Goal: Information Seeking & Learning: Learn about a topic

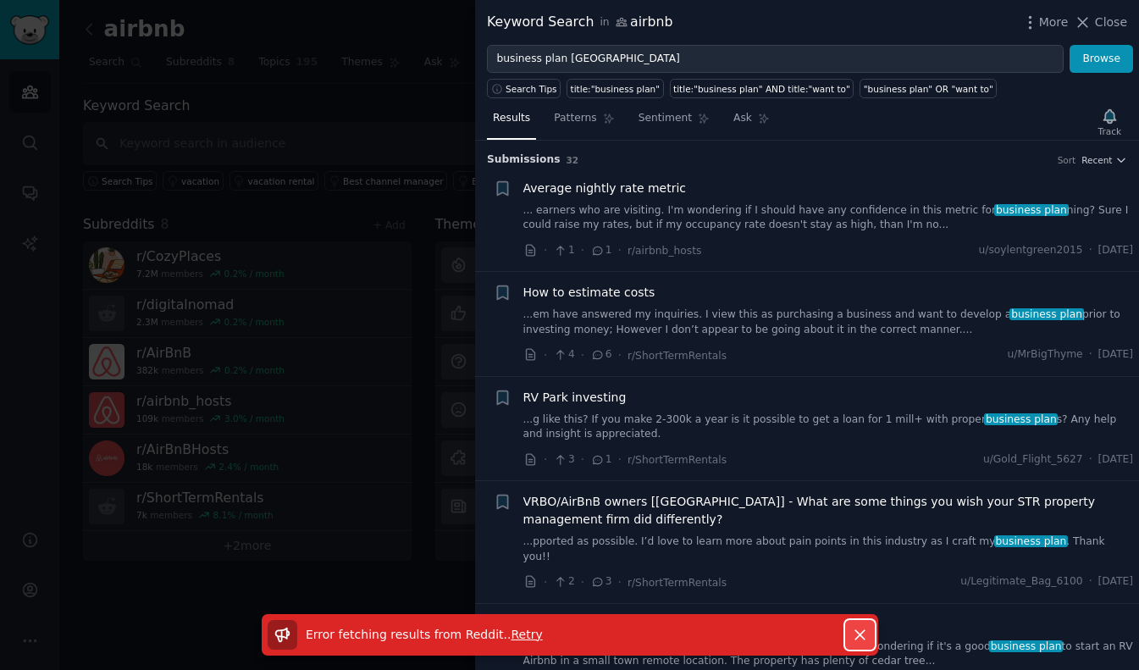
click at [858, 633] on icon "button" at bounding box center [859, 634] width 9 height 9
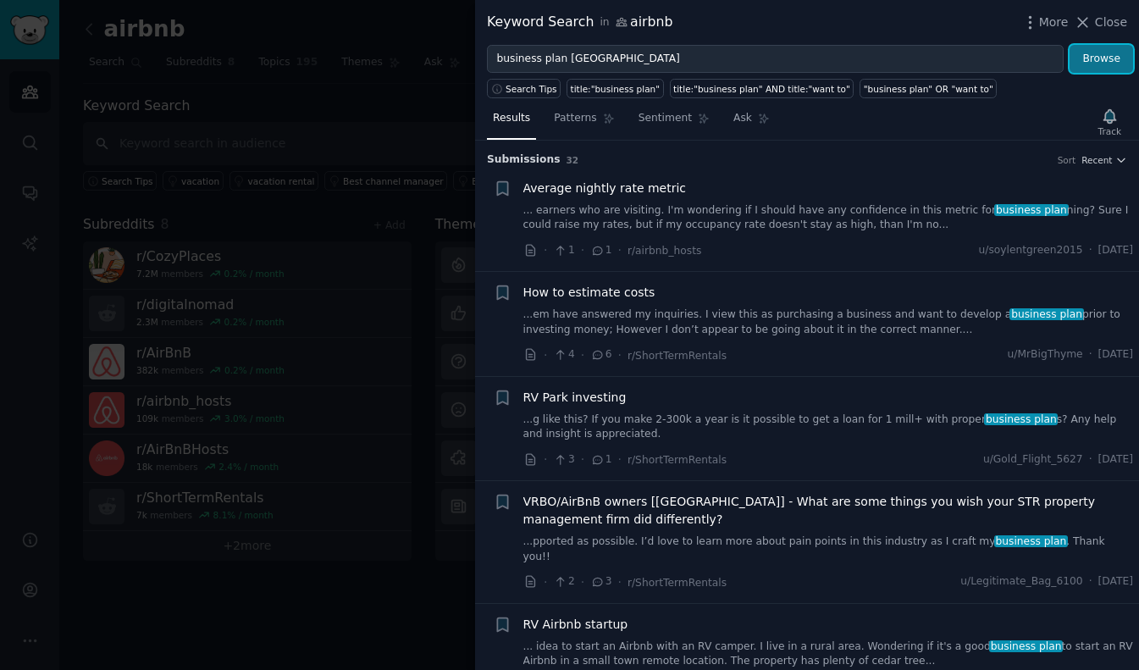
click at [1101, 58] on button "Browse" at bounding box center [1102, 59] width 64 height 29
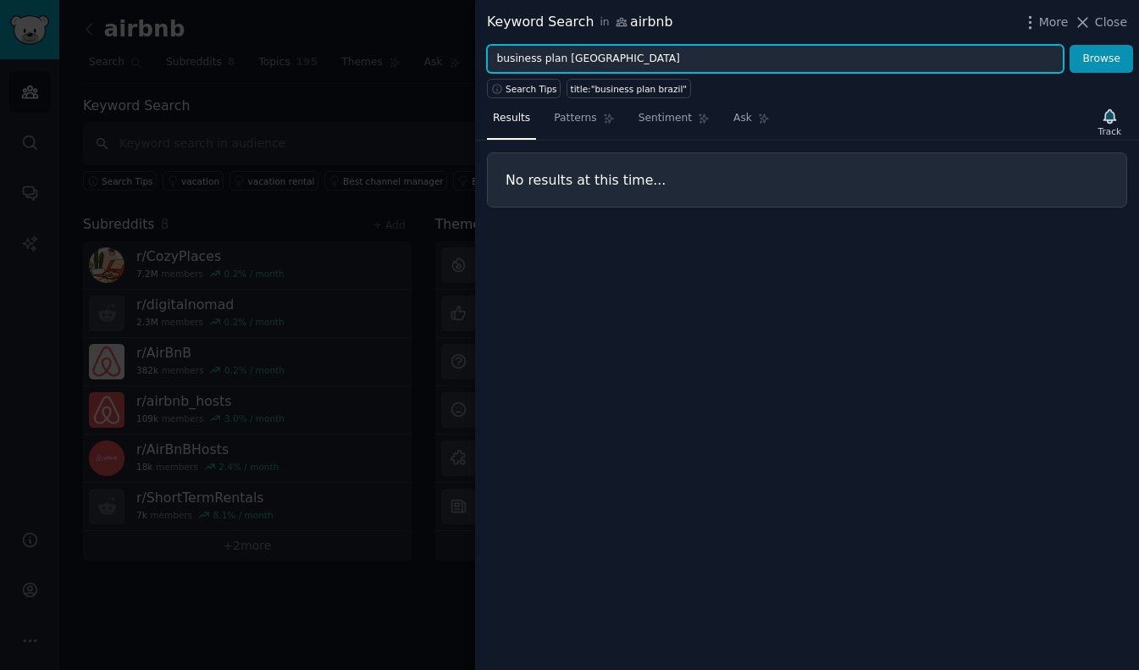
click at [642, 59] on input "business plan [GEOGRAPHIC_DATA]" at bounding box center [775, 59] width 577 height 29
click at [505, 59] on input "business plan [GEOGRAPHIC_DATA]" at bounding box center [775, 59] width 577 height 29
drag, startPoint x: 567, startPoint y: 61, endPoint x: 428, endPoint y: 60, distance: 138.9
click at [428, 60] on div "Keyword Search in airbnb More Close business plan brazil Browse Search Tips tit…" at bounding box center [569, 335] width 1139 height 670
type input "[GEOGRAPHIC_DATA]"
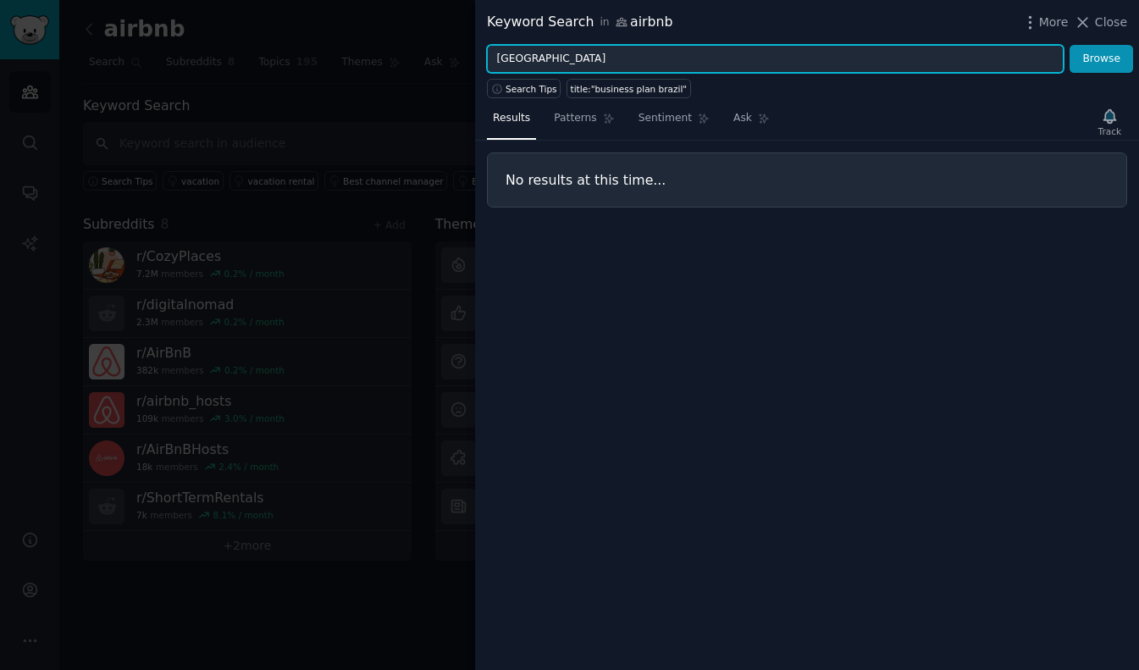
click at [1070, 45] on button "Browse" at bounding box center [1102, 59] width 64 height 29
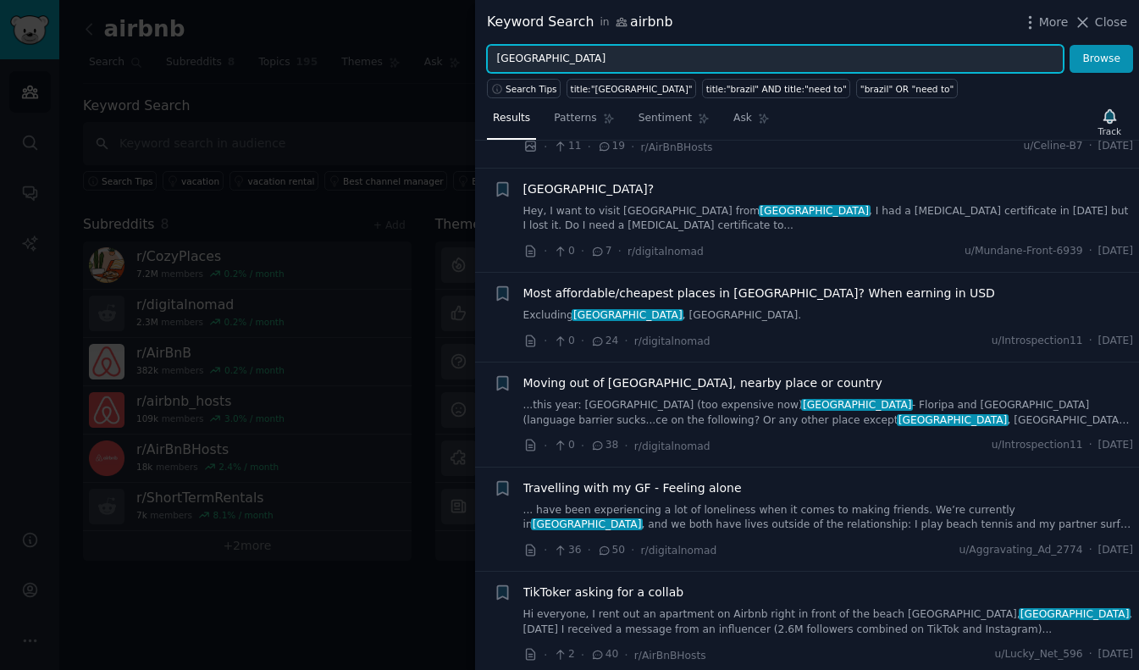
scroll to position [299, 0]
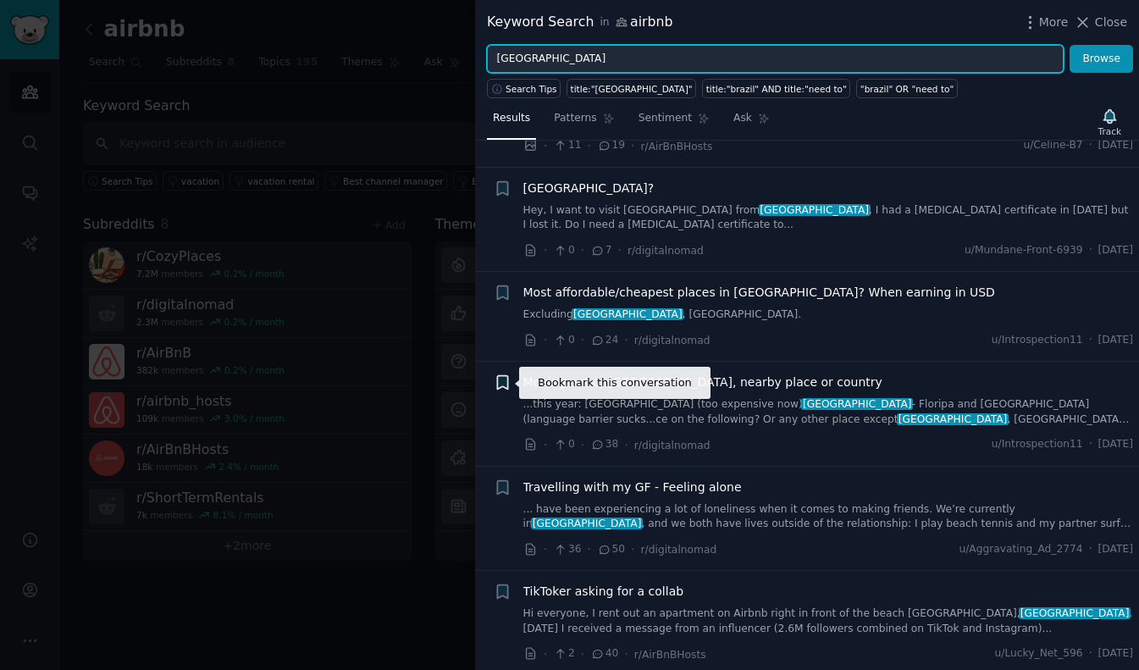
click at [500, 385] on icon "button" at bounding box center [502, 383] width 10 height 14
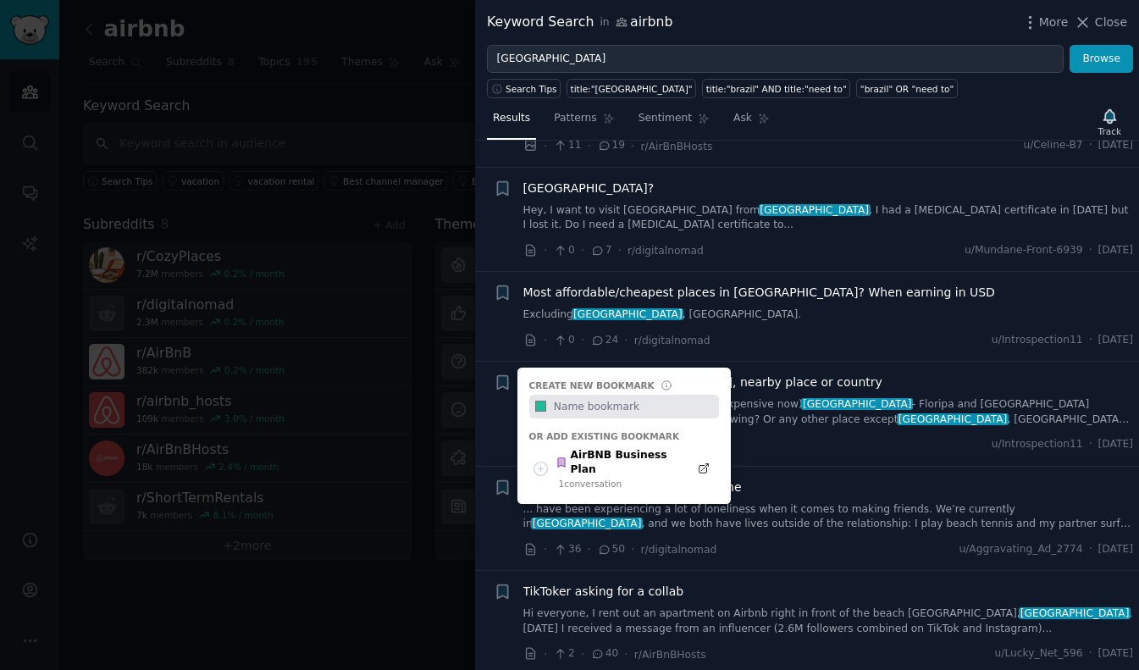
click at [643, 406] on input "text" at bounding box center [634, 407] width 168 height 24
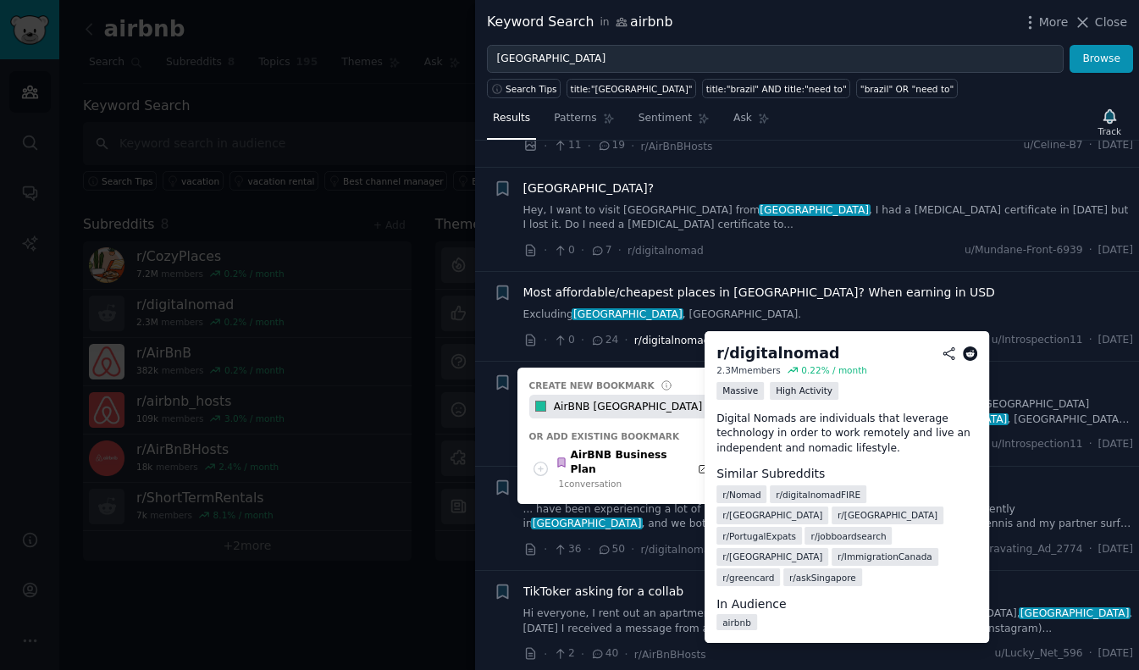
type input "AirBNB [GEOGRAPHIC_DATA] Reputation"
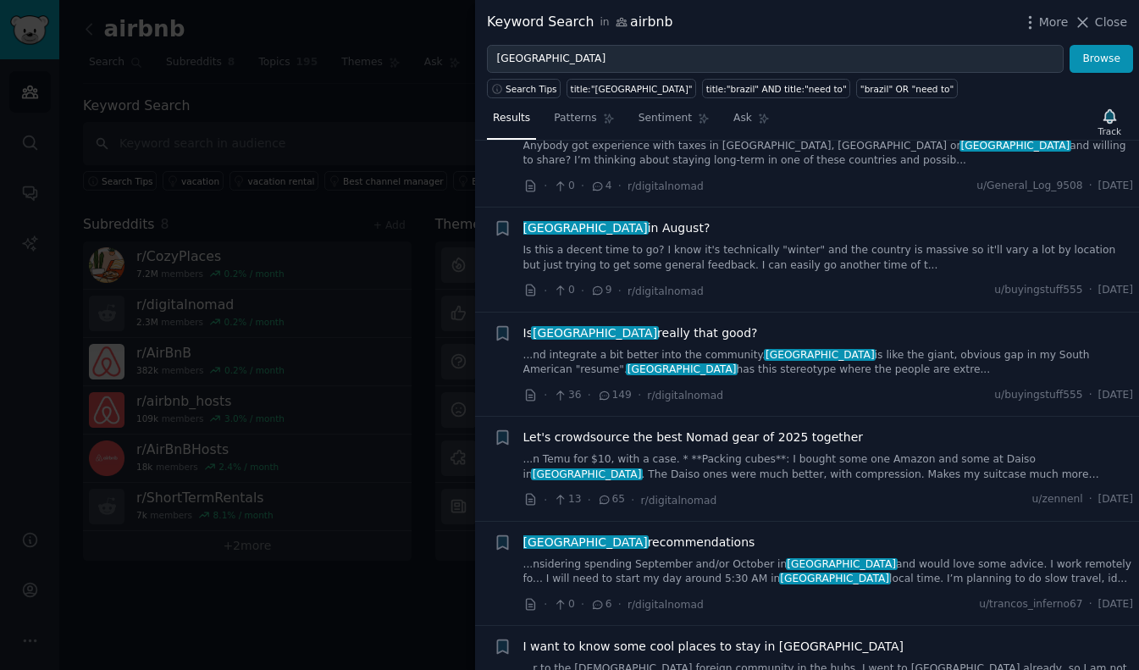
scroll to position [1501, 0]
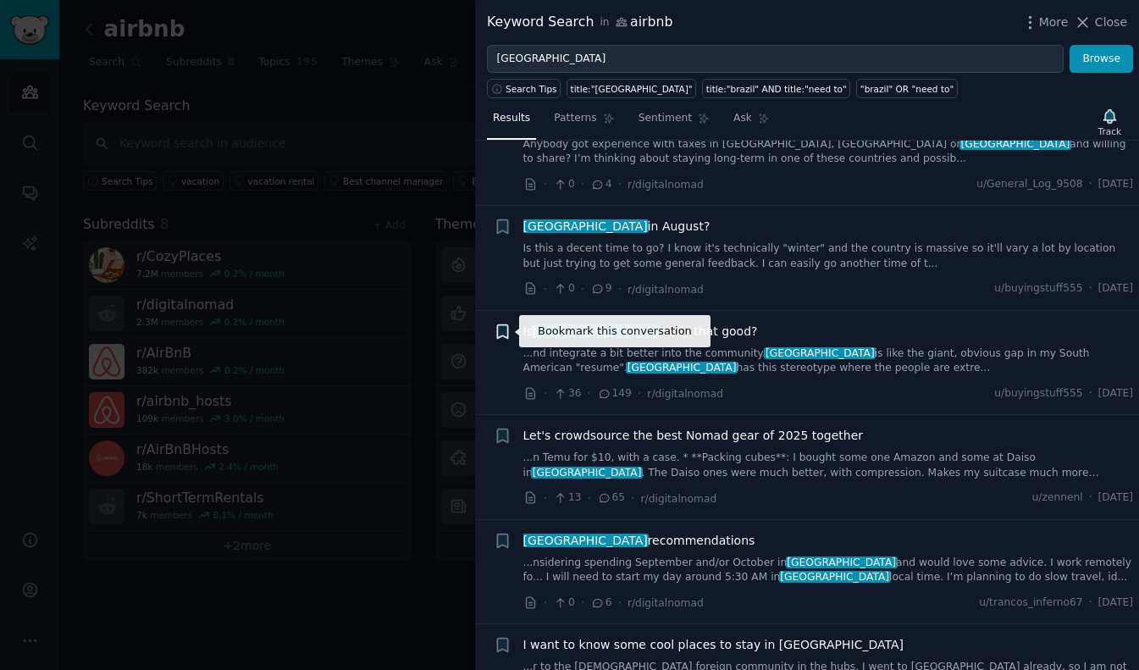
click at [499, 333] on icon "button" at bounding box center [502, 331] width 10 height 14
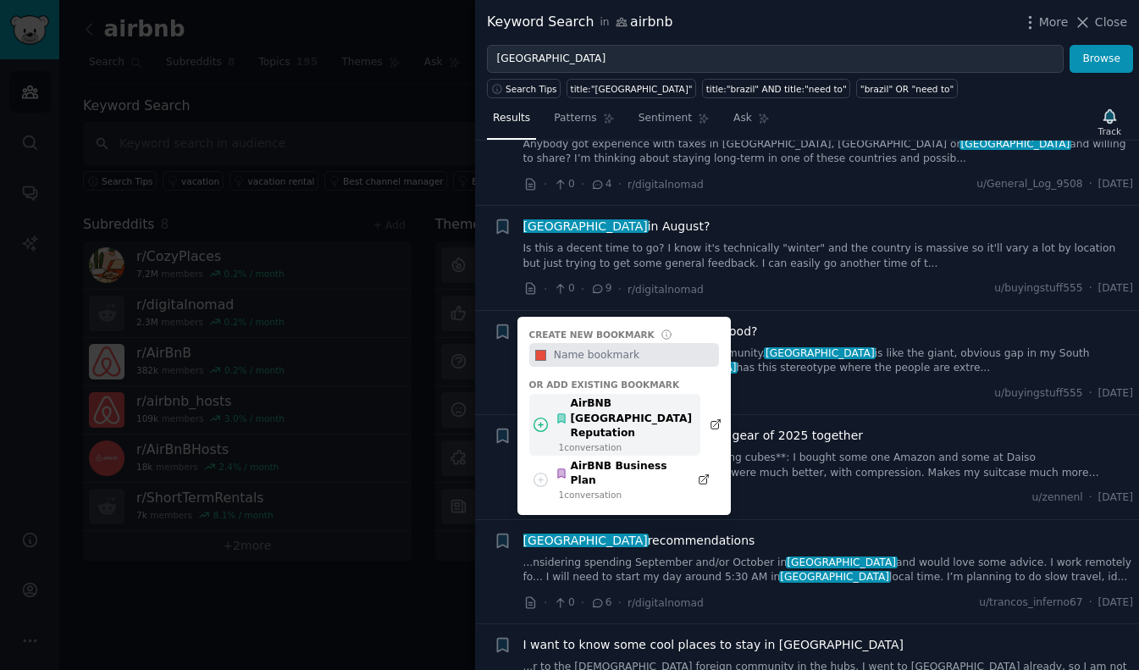
click at [580, 406] on div "AirBNB [GEOGRAPHIC_DATA] Reputation" at bounding box center [624, 418] width 136 height 45
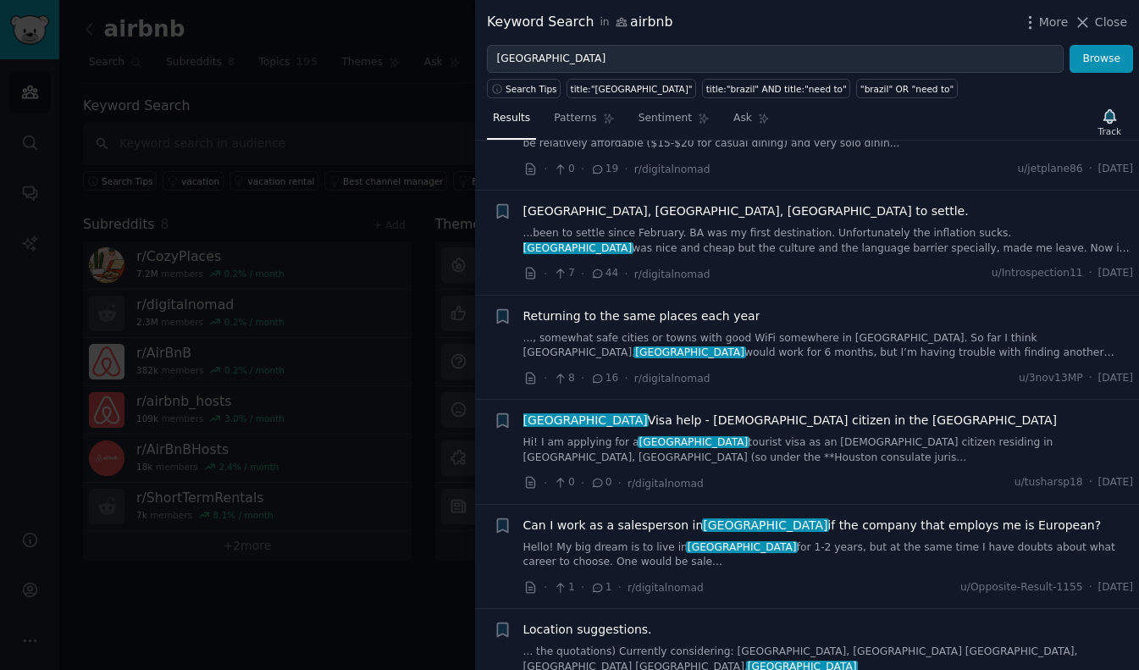
scroll to position [2166, 0]
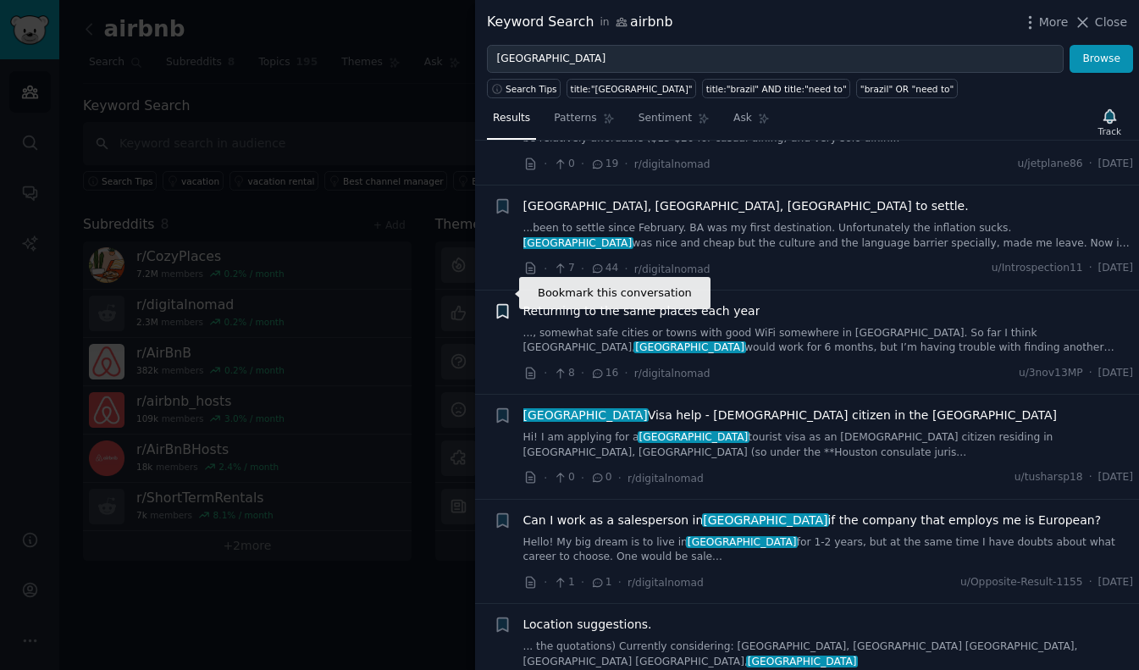
click at [503, 304] on icon "button" at bounding box center [502, 311] width 10 height 14
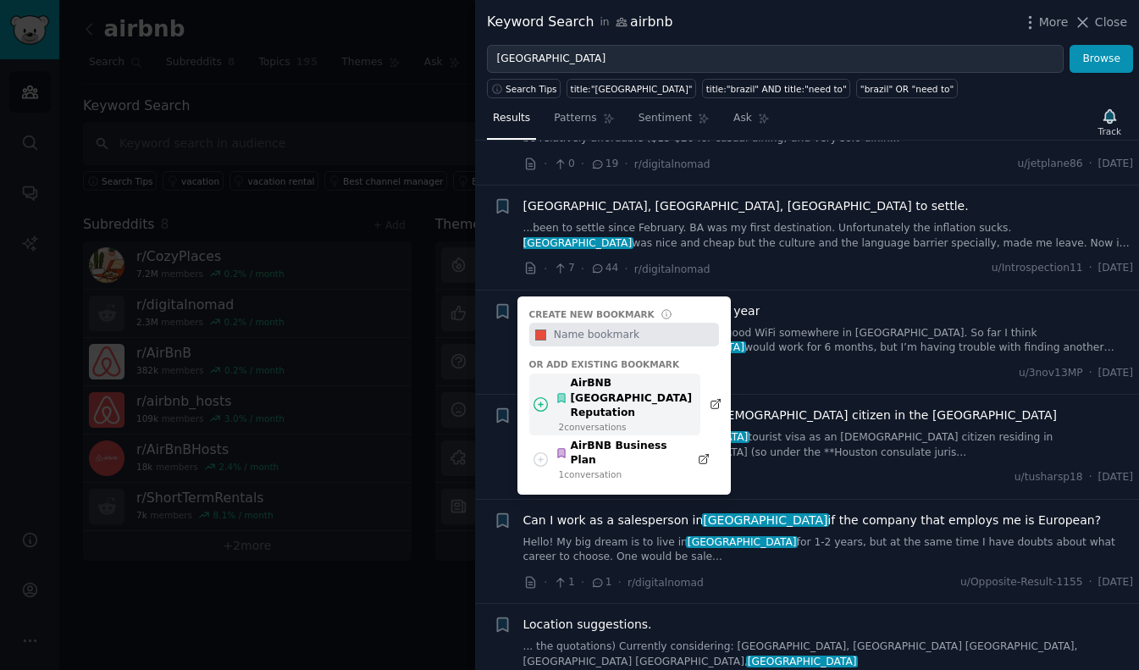
click at [610, 379] on div "AirBNB [GEOGRAPHIC_DATA] Reputation" at bounding box center [624, 398] width 136 height 45
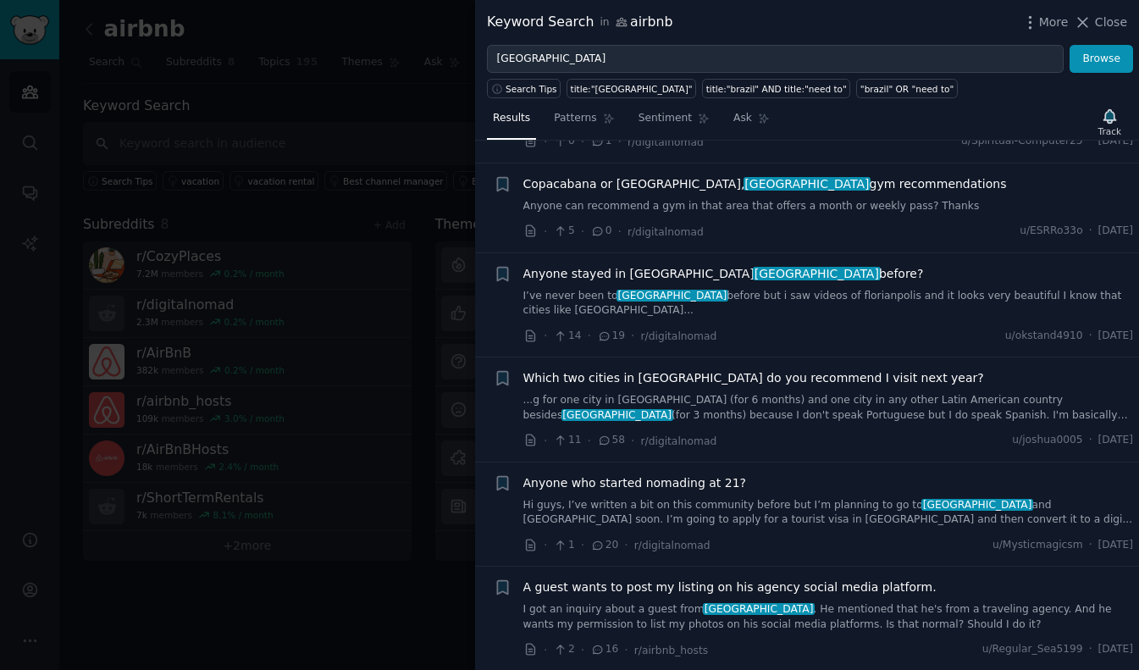
scroll to position [2922, 0]
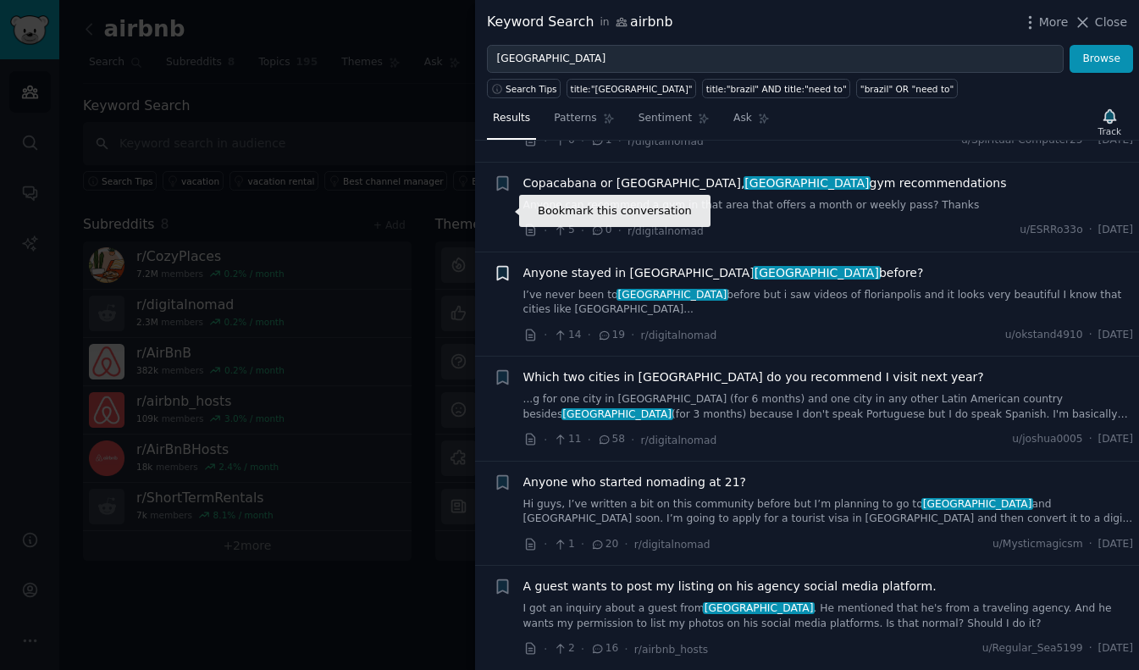
click at [505, 266] on icon "button" at bounding box center [502, 273] width 10 height 14
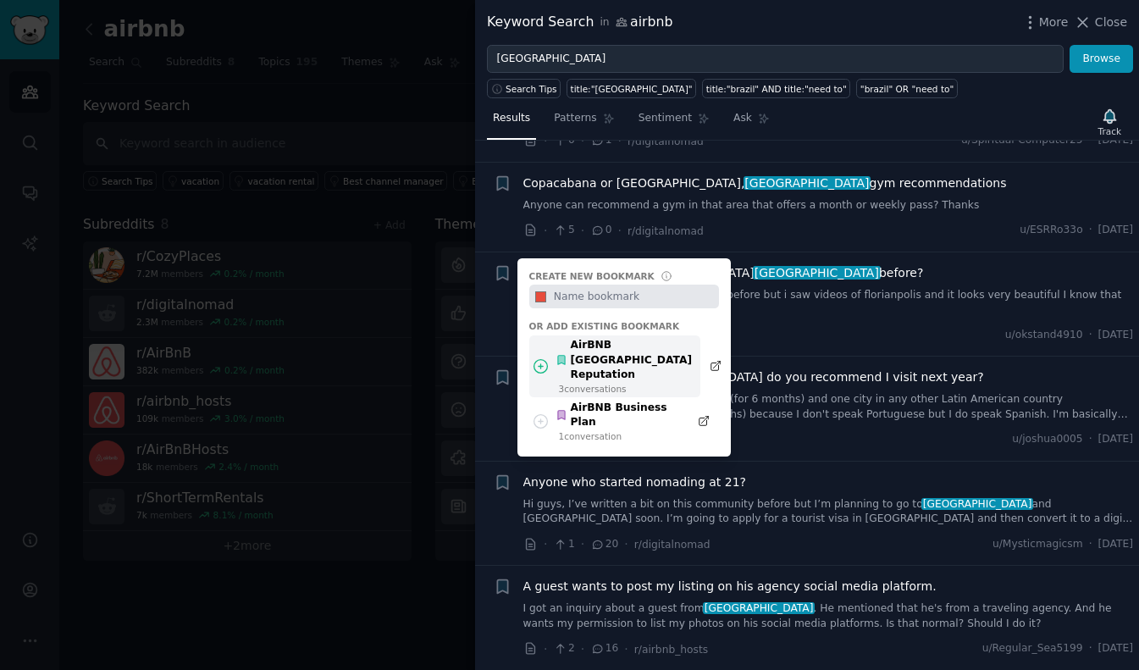
click at [622, 338] on div "AirBNB [GEOGRAPHIC_DATA] Reputation" at bounding box center [624, 360] width 136 height 45
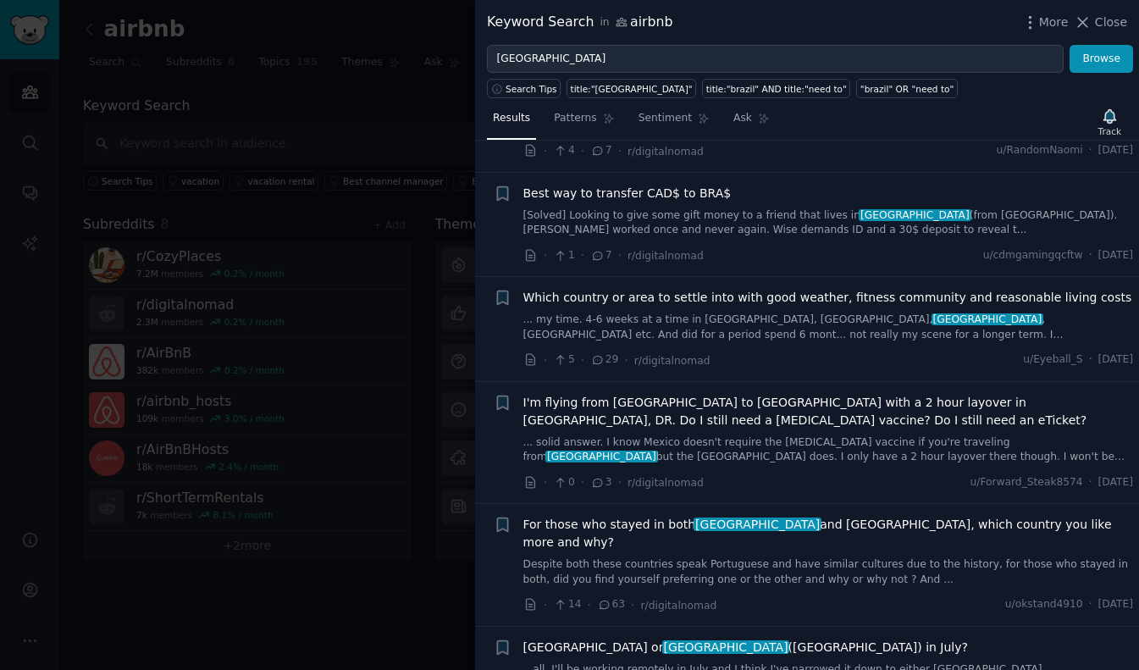
scroll to position [3632, 0]
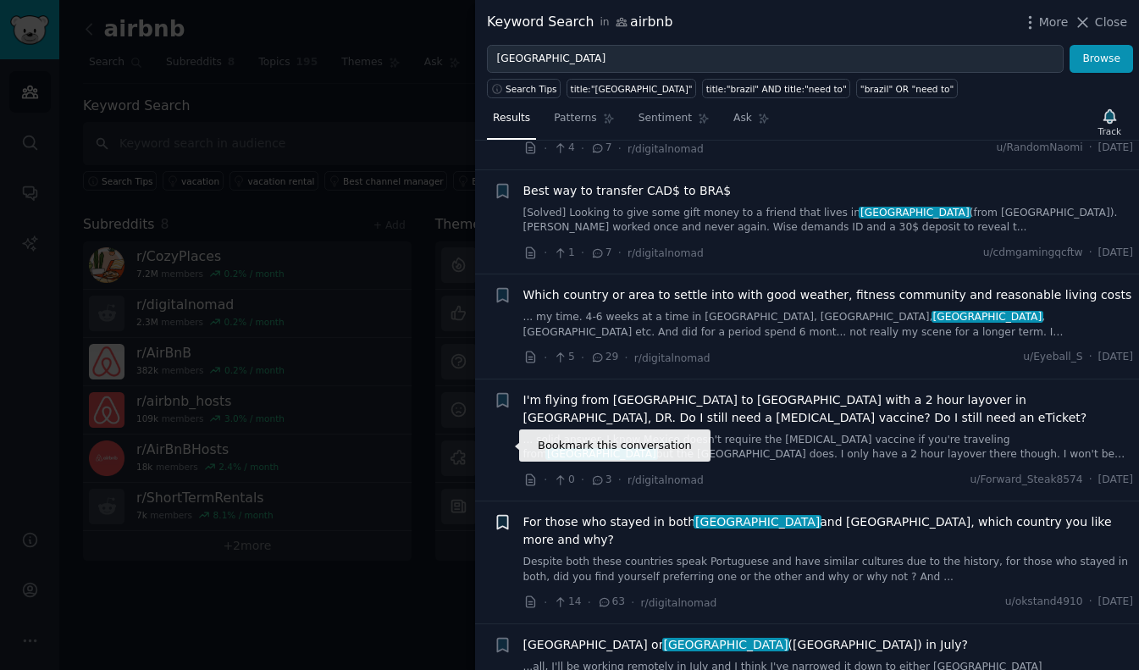
click at [504, 516] on icon "button" at bounding box center [502, 523] width 10 height 14
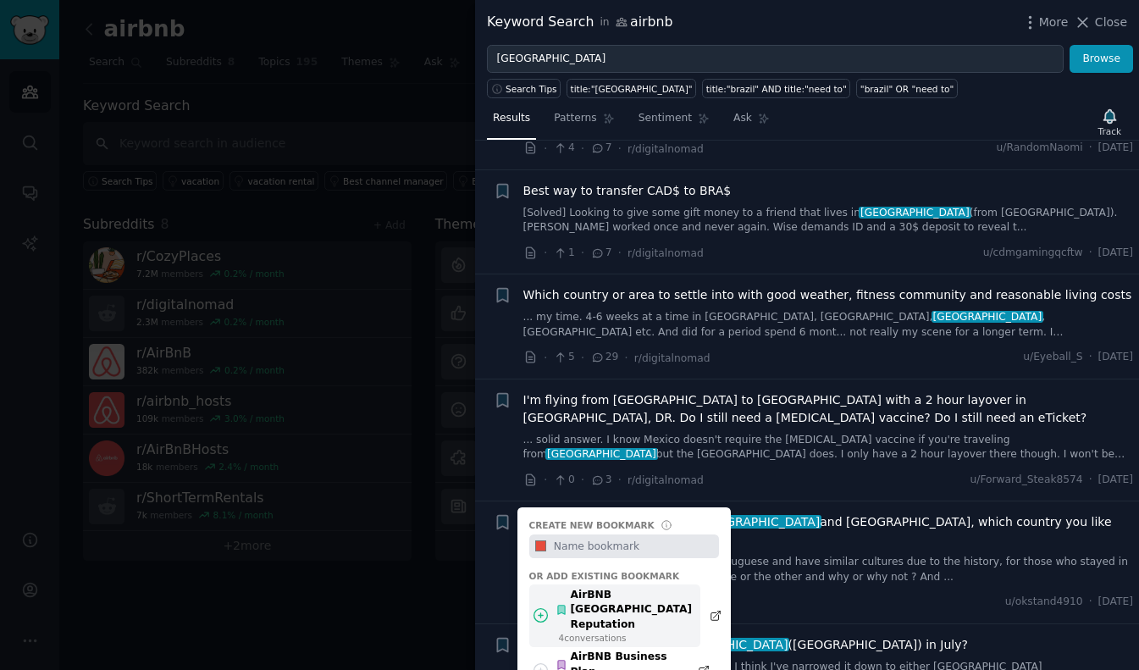
click at [589, 588] on div "AirBNB [GEOGRAPHIC_DATA] Reputation" at bounding box center [624, 610] width 136 height 45
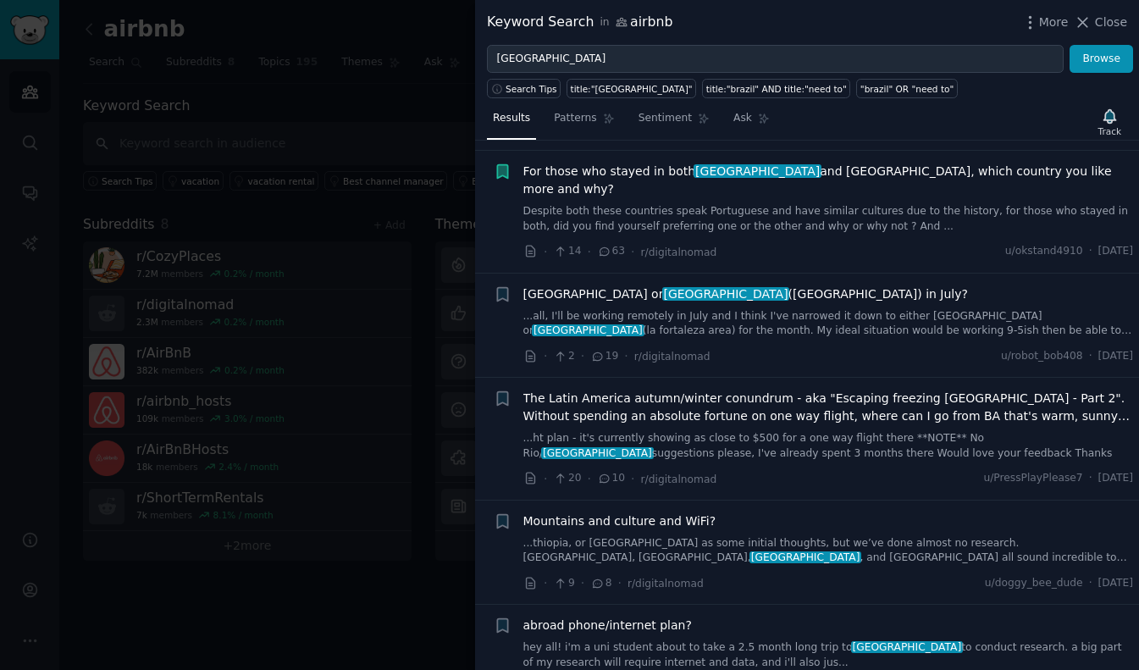
scroll to position [3985, 0]
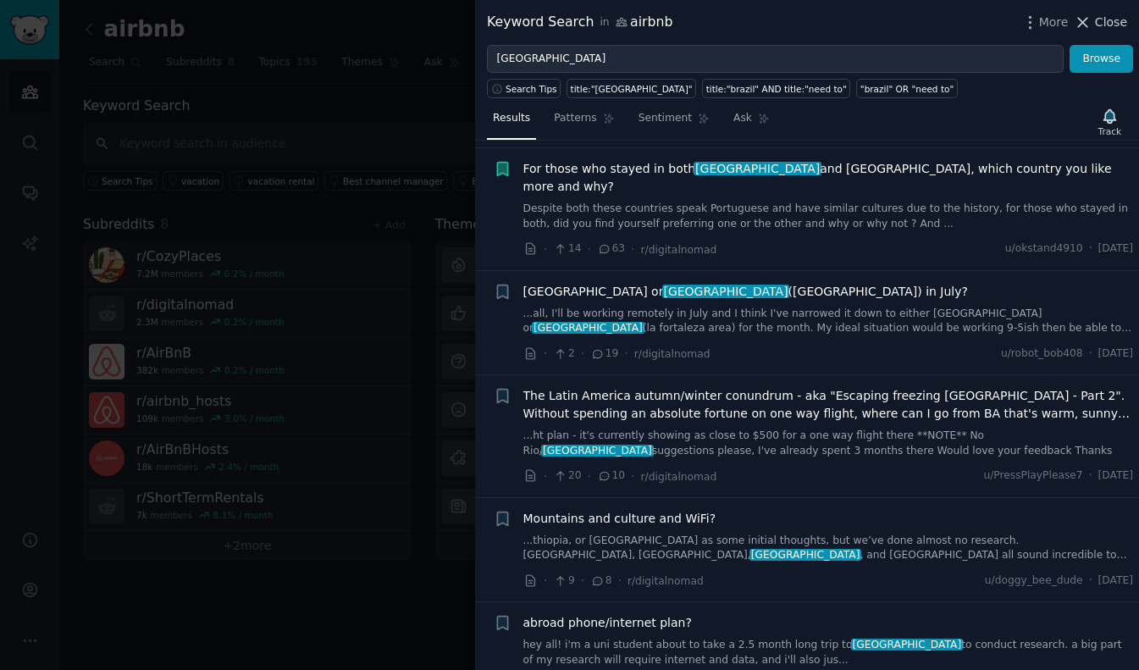
click at [1095, 23] on button "Close" at bounding box center [1100, 23] width 53 height 18
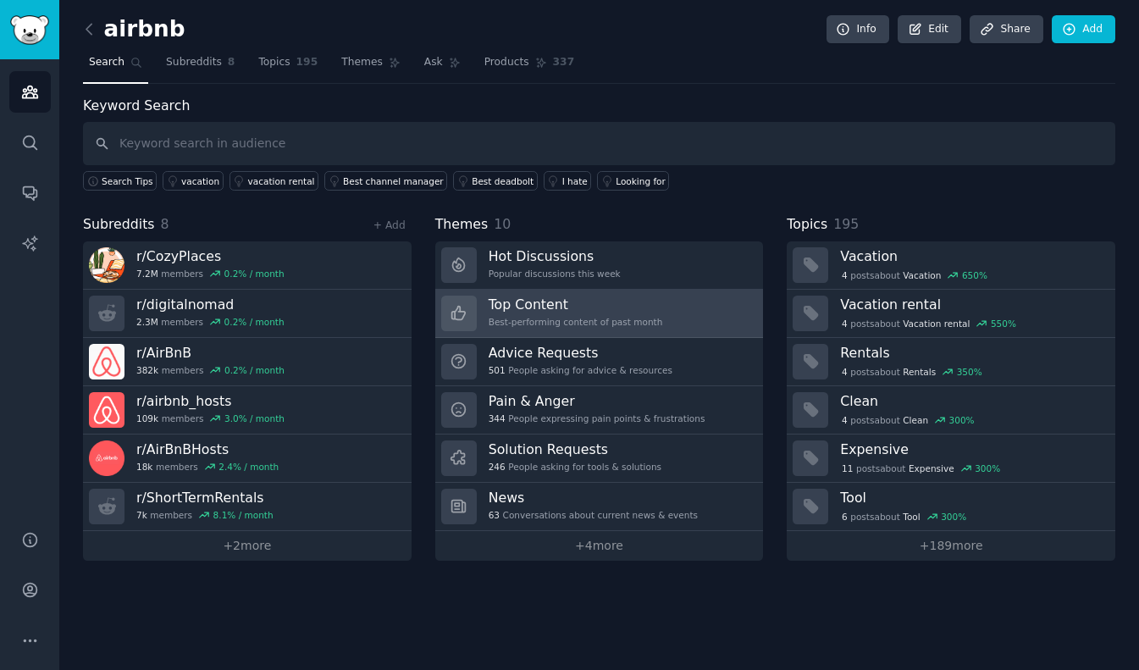
click at [543, 302] on h3 "Top Content" at bounding box center [576, 305] width 174 height 18
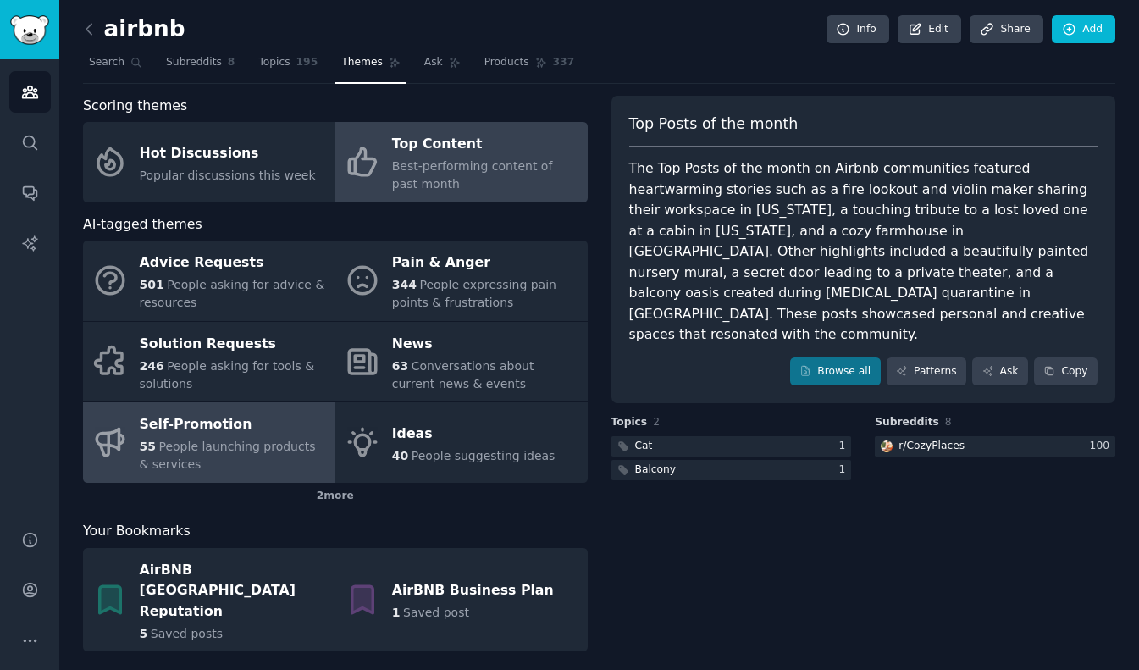
click at [194, 422] on div "Self-Promotion" at bounding box center [233, 425] width 186 height 27
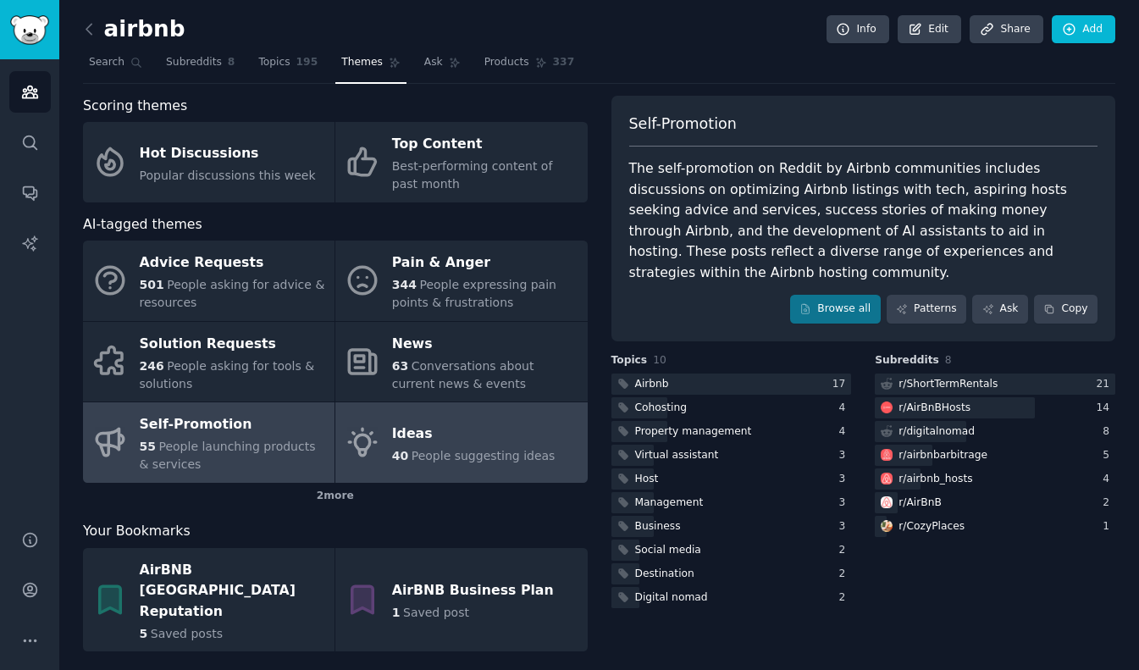
click at [418, 432] on div "Ideas" at bounding box center [473, 433] width 163 height 27
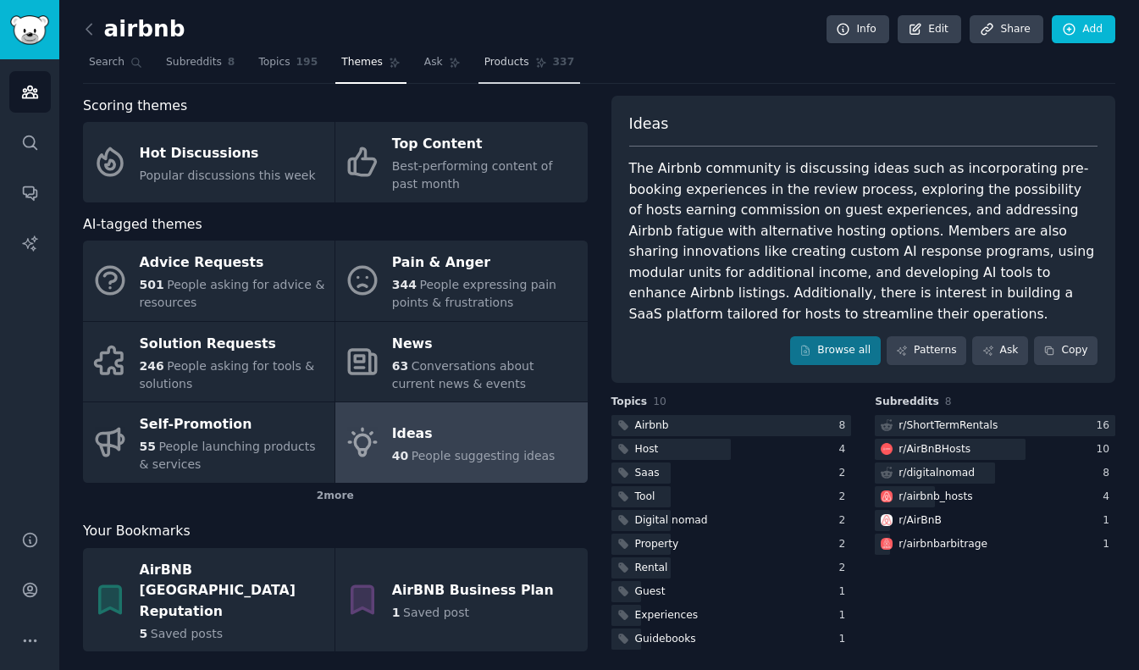
click at [490, 64] on span "Products" at bounding box center [506, 62] width 45 height 15
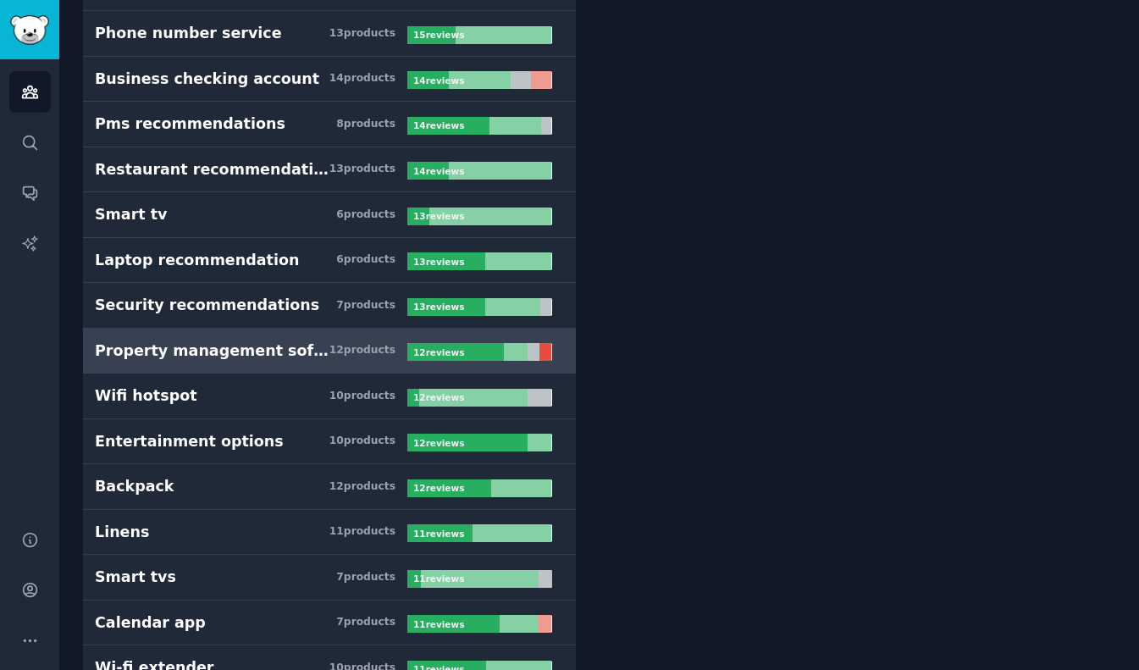
scroll to position [804, 0]
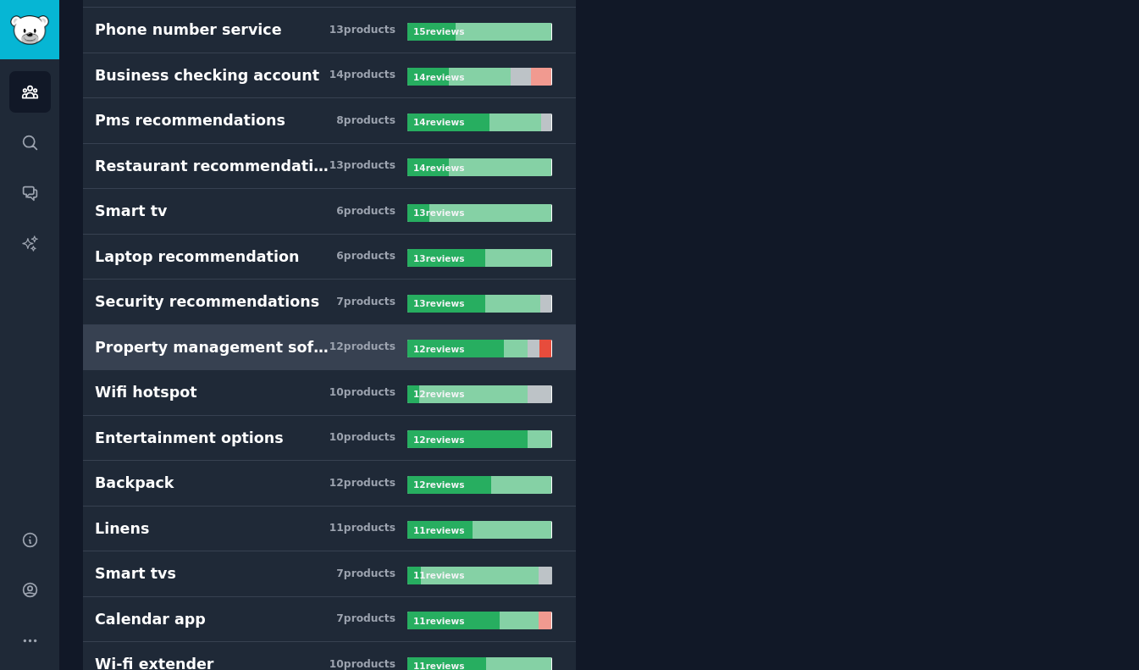
click at [246, 348] on div "Property management software" at bounding box center [212, 347] width 235 height 21
click at [289, 347] on div "Property management software" at bounding box center [212, 347] width 235 height 21
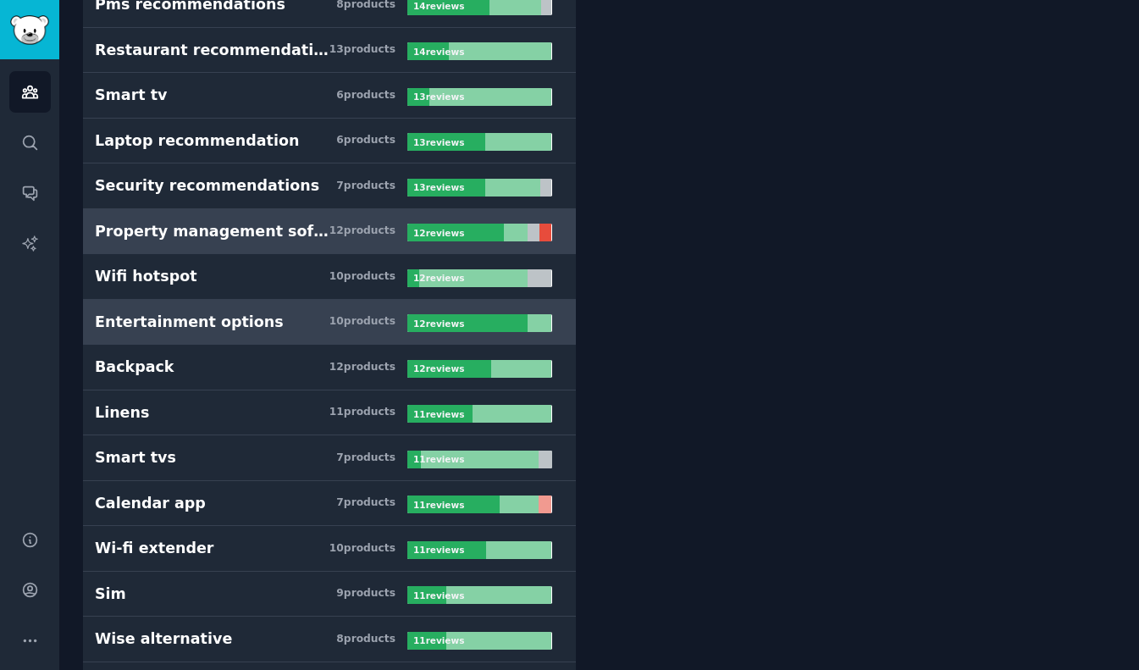
scroll to position [826, 0]
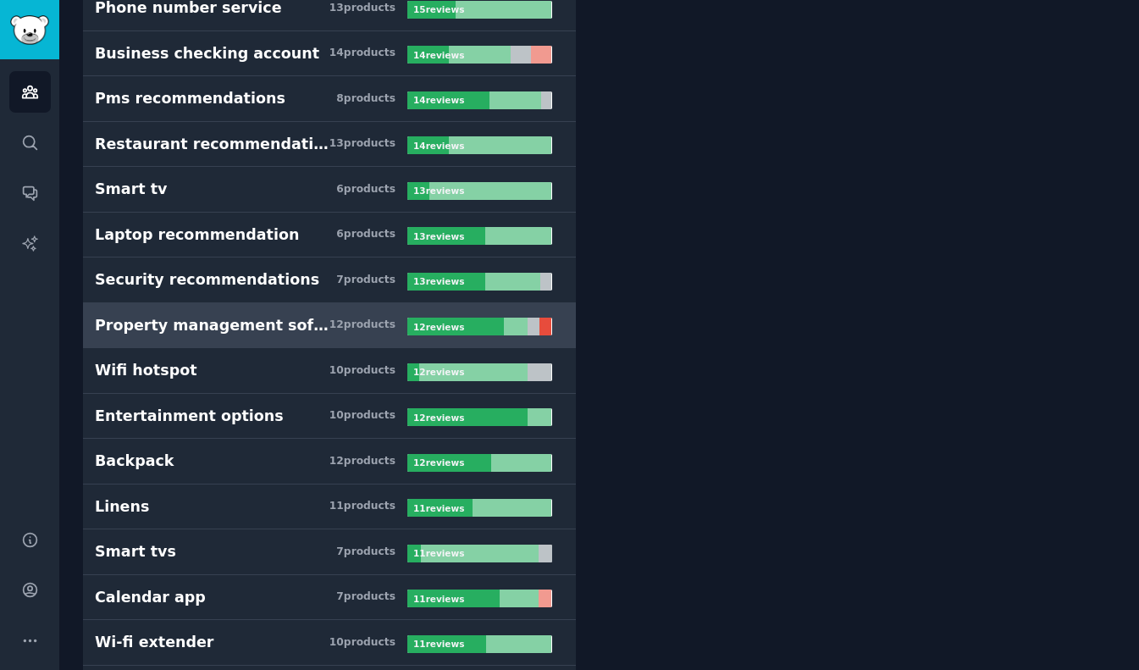
click at [304, 327] on div "Property management software" at bounding box center [212, 325] width 235 height 21
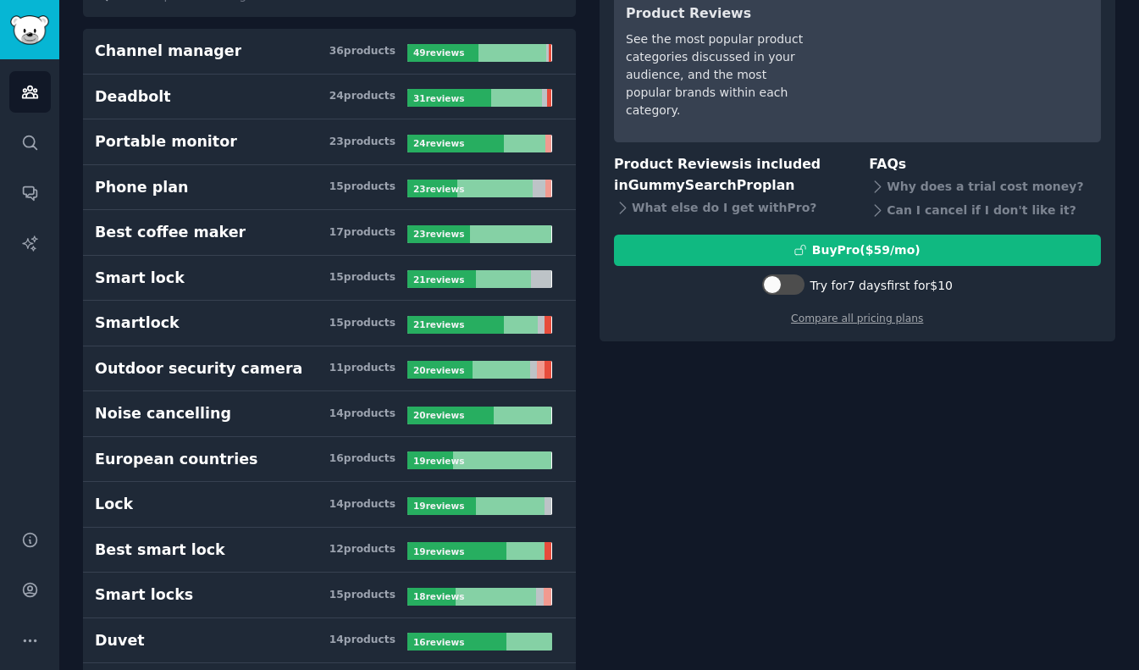
scroll to position [0, 0]
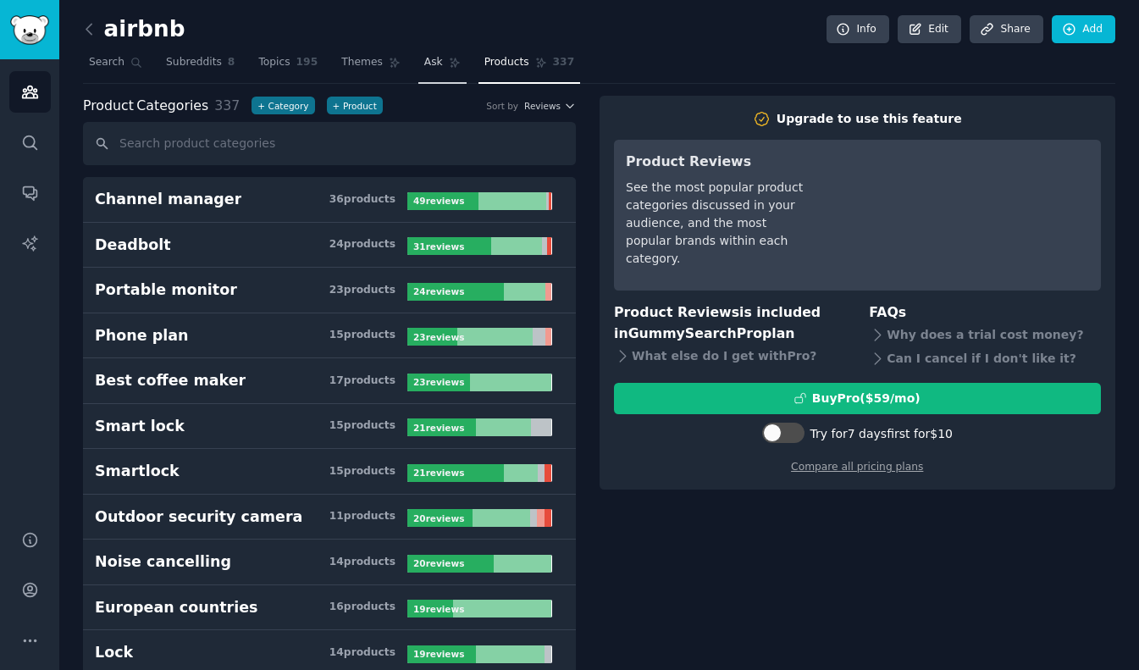
click at [429, 62] on span "Ask" at bounding box center [433, 62] width 19 height 15
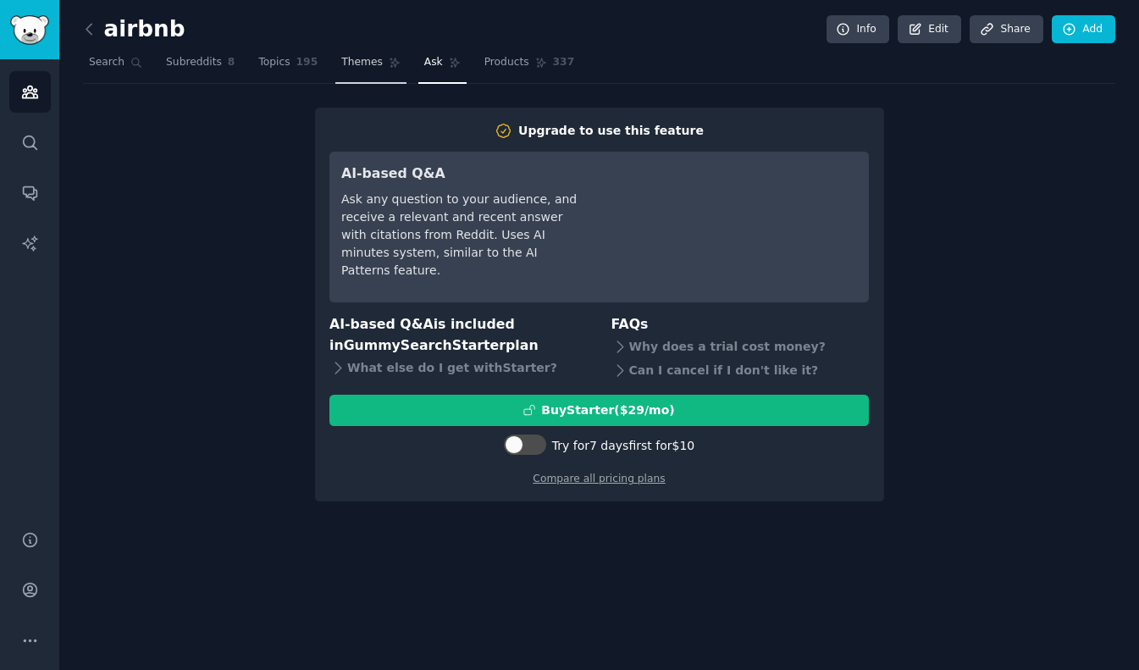
click at [373, 61] on span "Themes" at bounding box center [361, 62] width 41 height 15
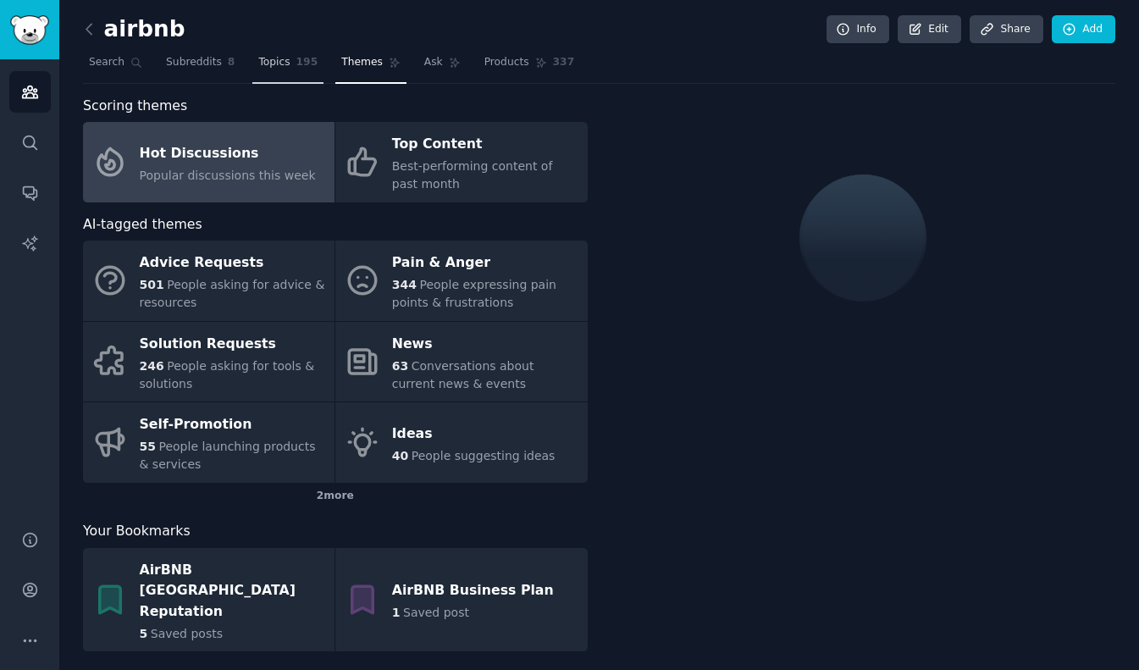
click at [297, 66] on span "195" at bounding box center [307, 62] width 22 height 15
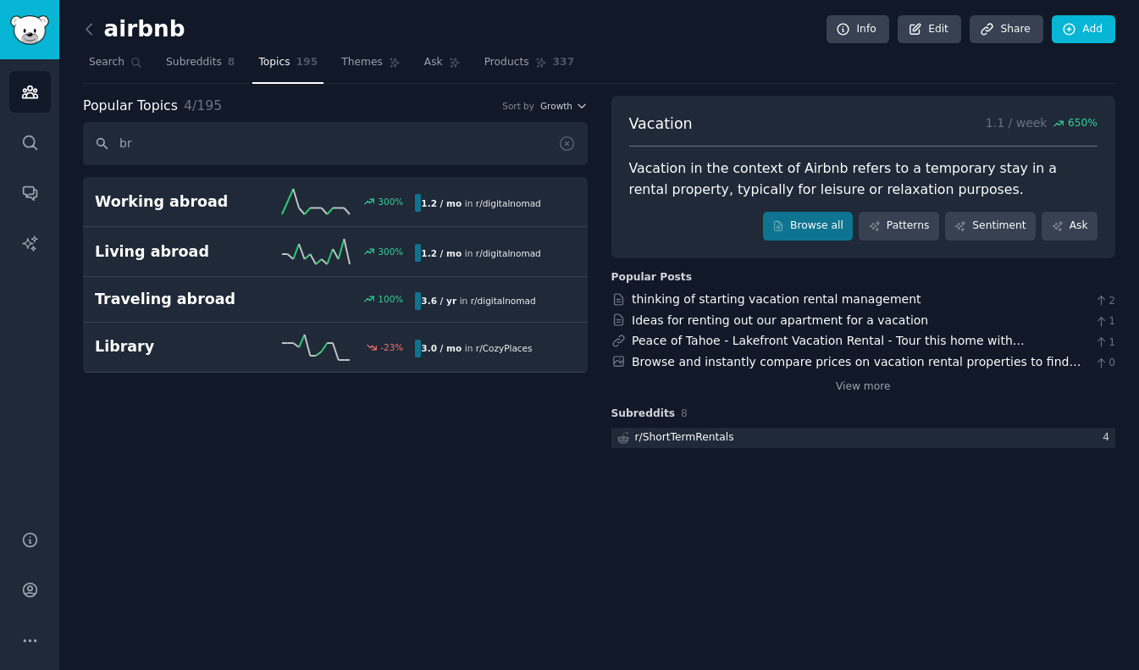
type input "b"
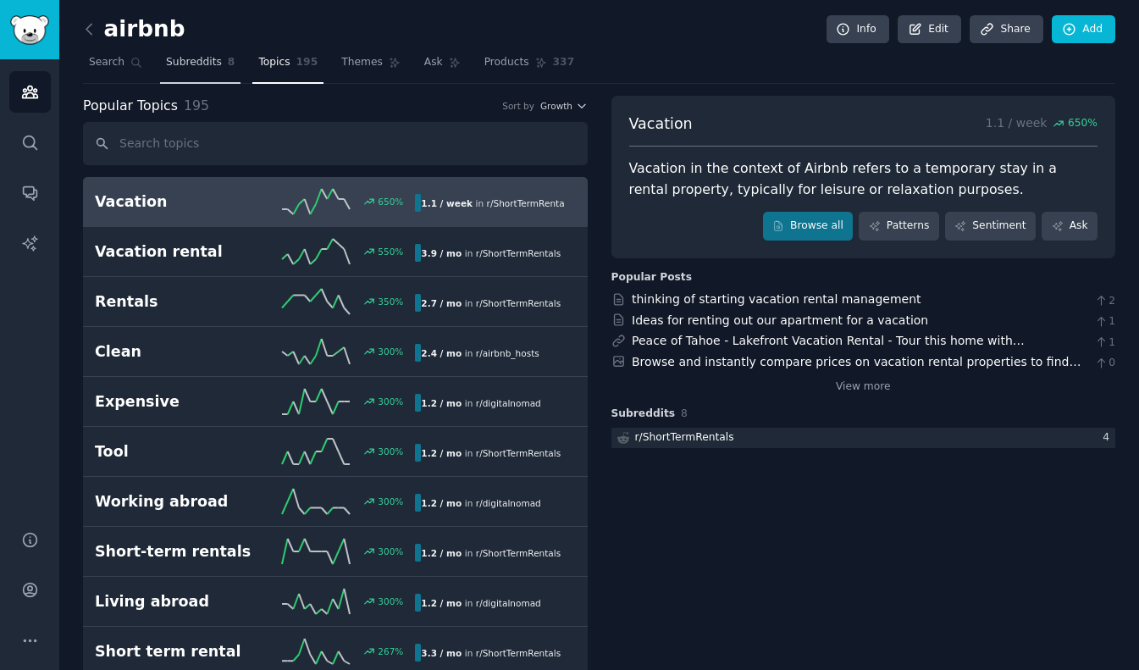
click at [201, 61] on span "Subreddits" at bounding box center [194, 62] width 56 height 15
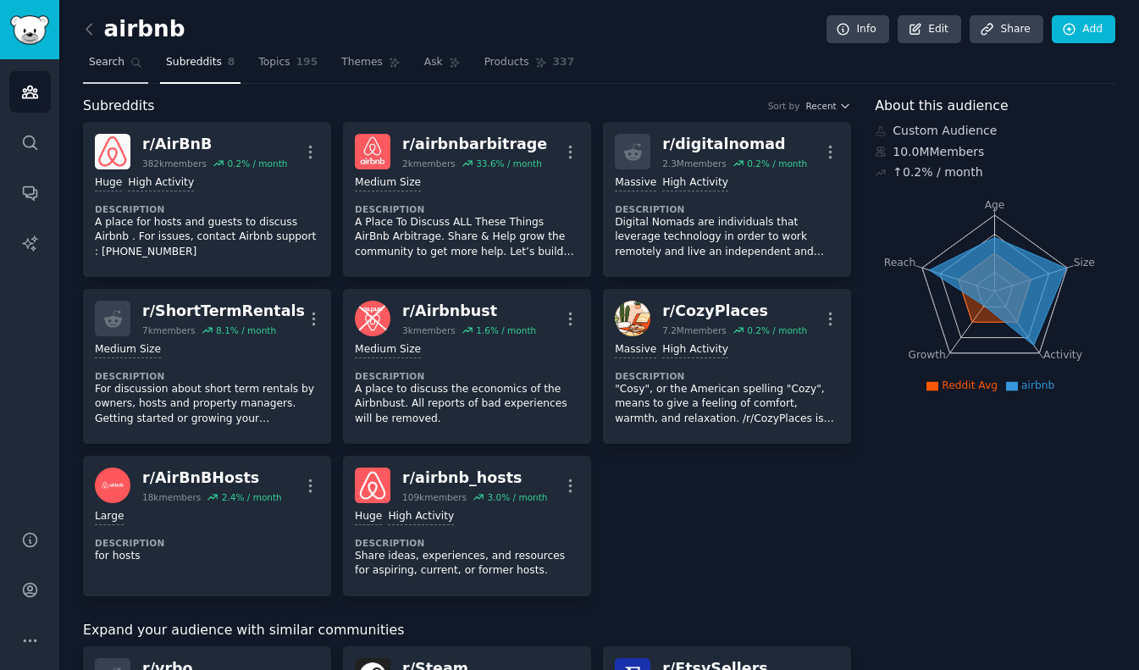
click at [109, 67] on span "Search" at bounding box center [107, 62] width 36 height 15
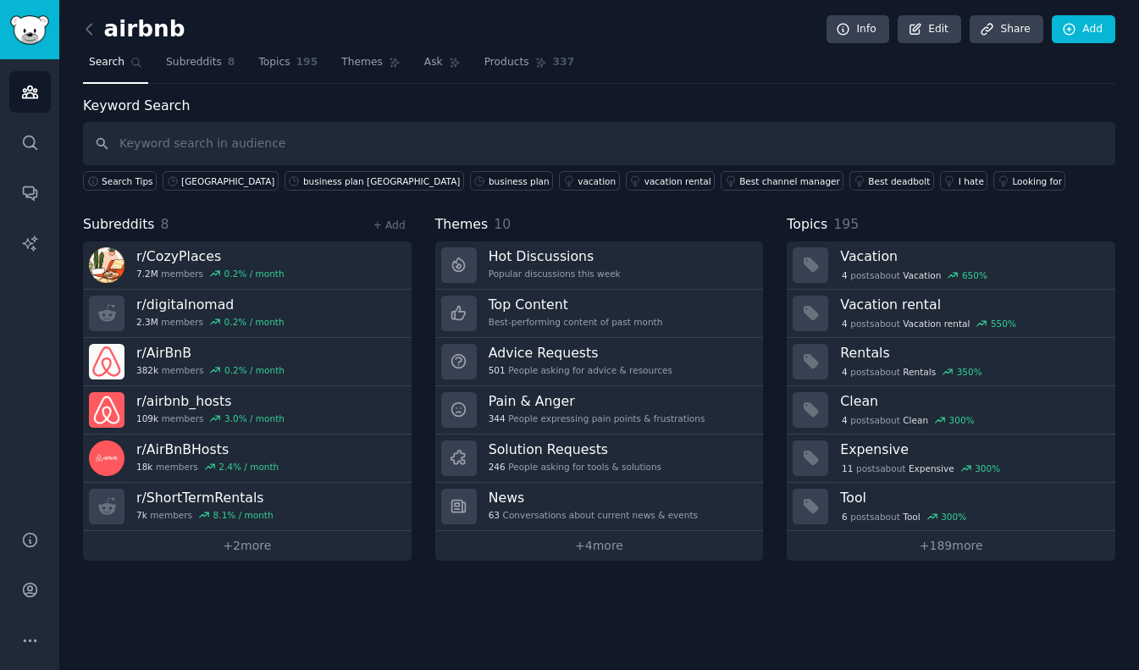
click at [182, 147] on input "text" at bounding box center [599, 143] width 1032 height 43
type input "o"
type input "c"
click at [739, 180] on div "Best channel manager" at bounding box center [789, 181] width 101 height 12
